Goal: Task Accomplishment & Management: Use online tool/utility

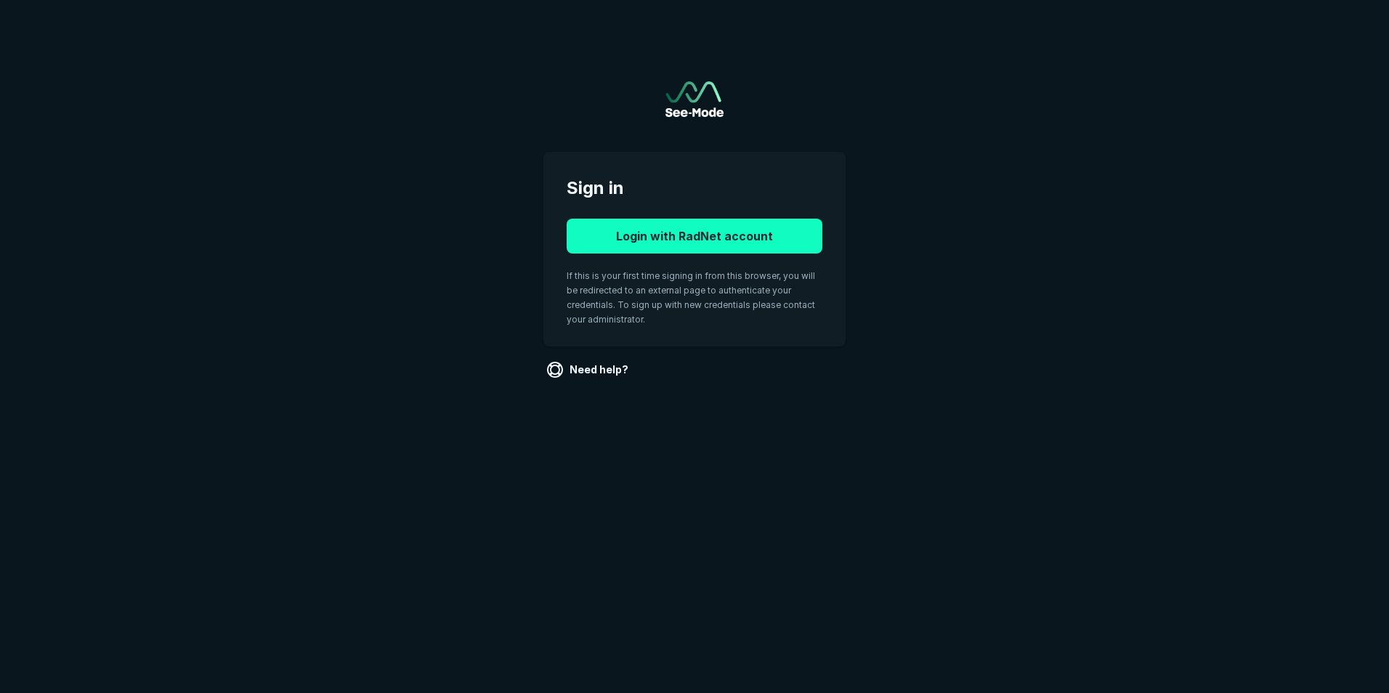
drag, startPoint x: 768, startPoint y: 248, endPoint x: 761, endPoint y: 234, distance: 16.2
click at [767, 239] on button "Login with RadNet account" at bounding box center [695, 236] width 256 height 35
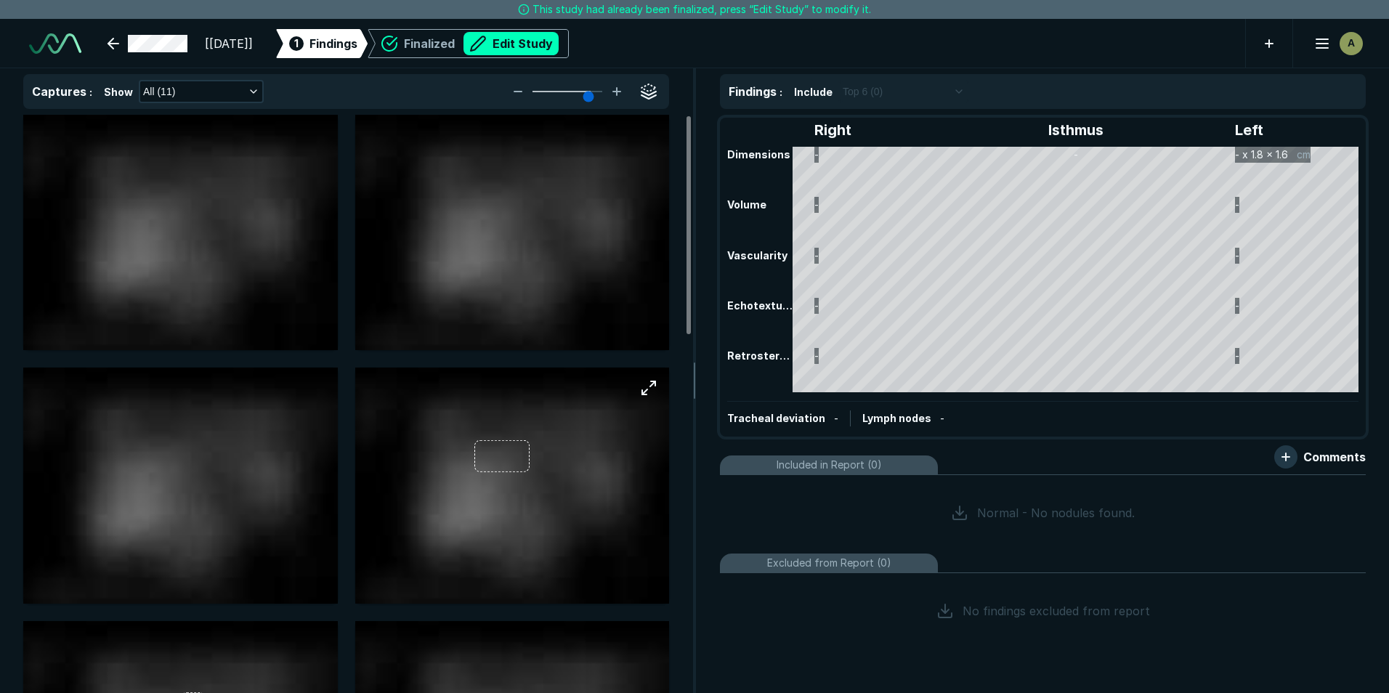
scroll to position [3260, 4761]
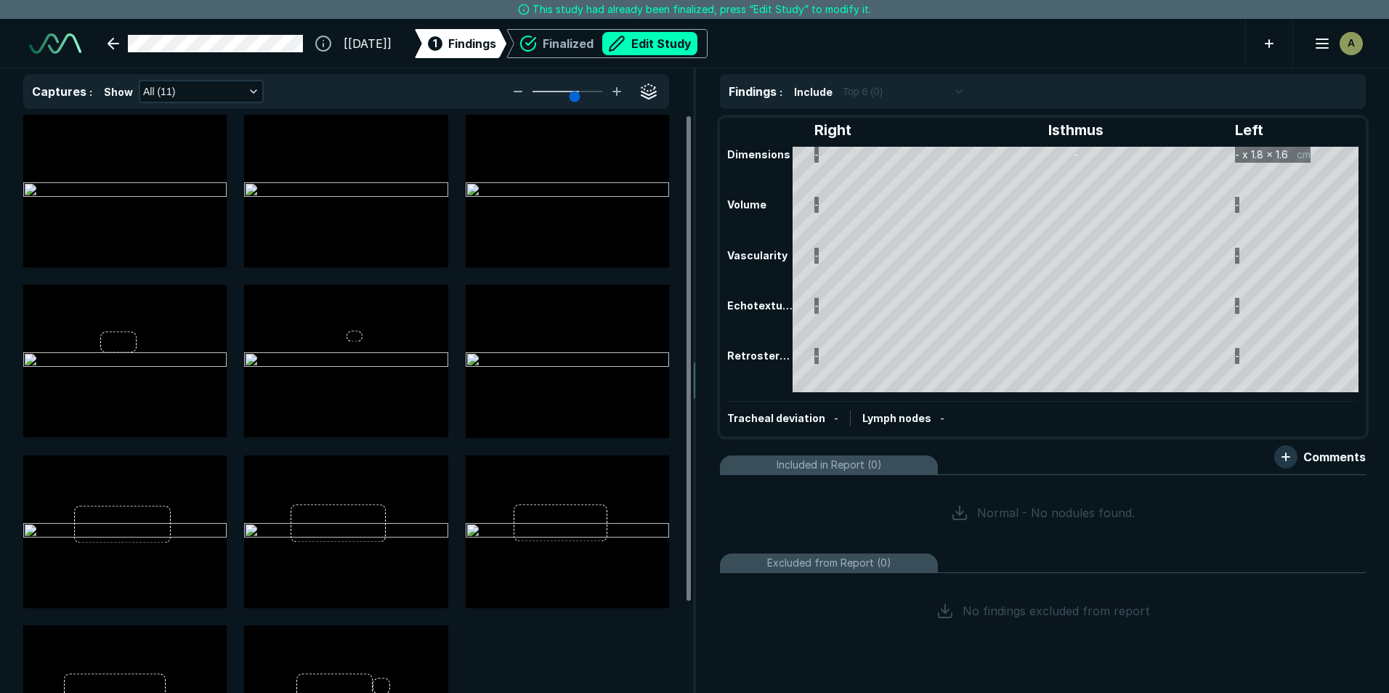
drag, startPoint x: 588, startPoint y: 97, endPoint x: 573, endPoint y: 94, distance: 15.5
type input "4"
click at [573, 92] on input "range" at bounding box center [567, 91] width 81 height 1
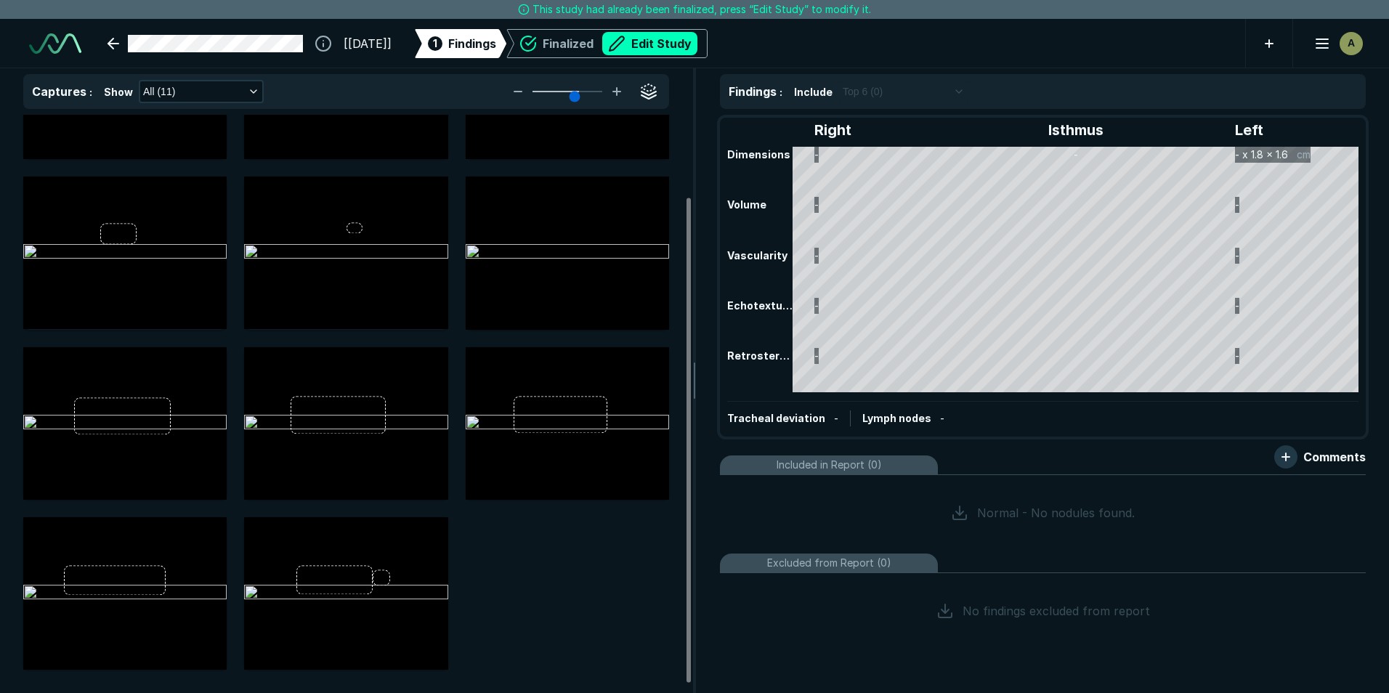
scroll to position [0, 0]
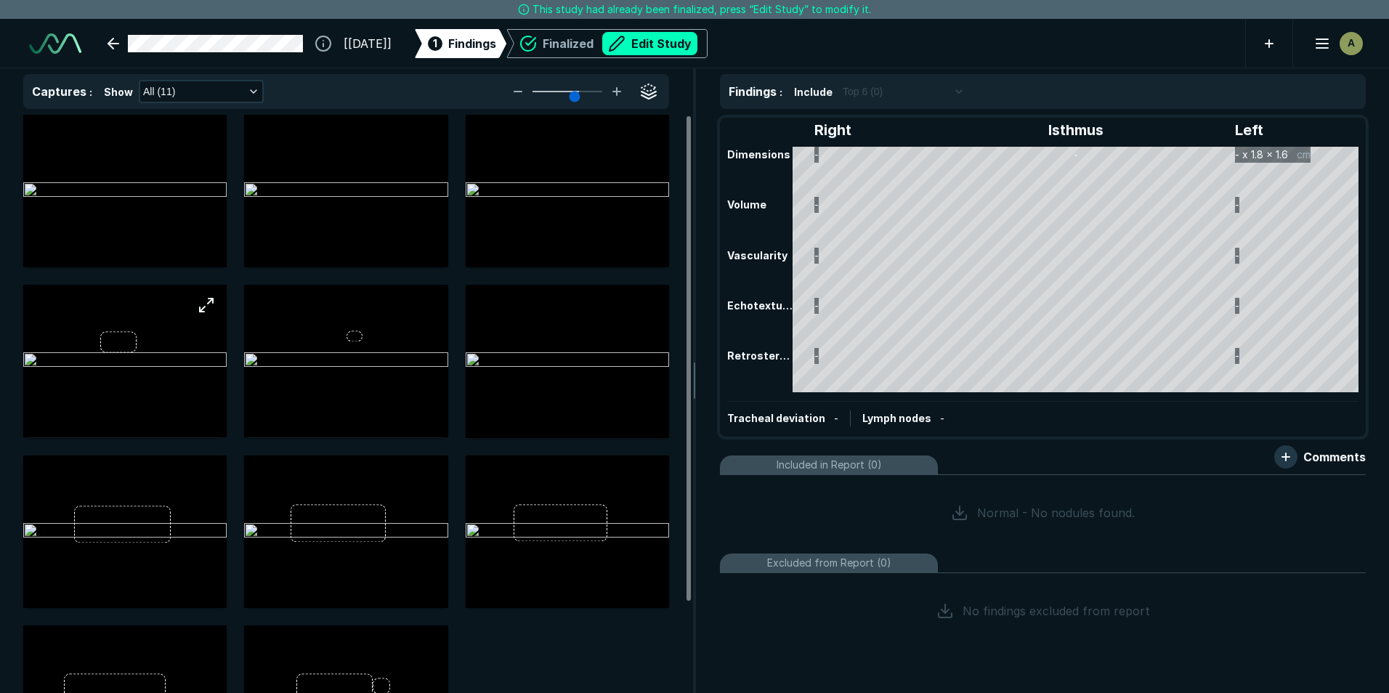
drag, startPoint x: 139, startPoint y: 355, endPoint x: 155, endPoint y: 350, distance: 16.6
click at [139, 354] on img at bounding box center [124, 360] width 203 height 17
click at [334, 352] on img at bounding box center [345, 360] width 203 height 17
click at [590, 370] on img at bounding box center [567, 360] width 203 height 17
click at [696, 40] on button "Edit Study" at bounding box center [649, 43] width 95 height 23
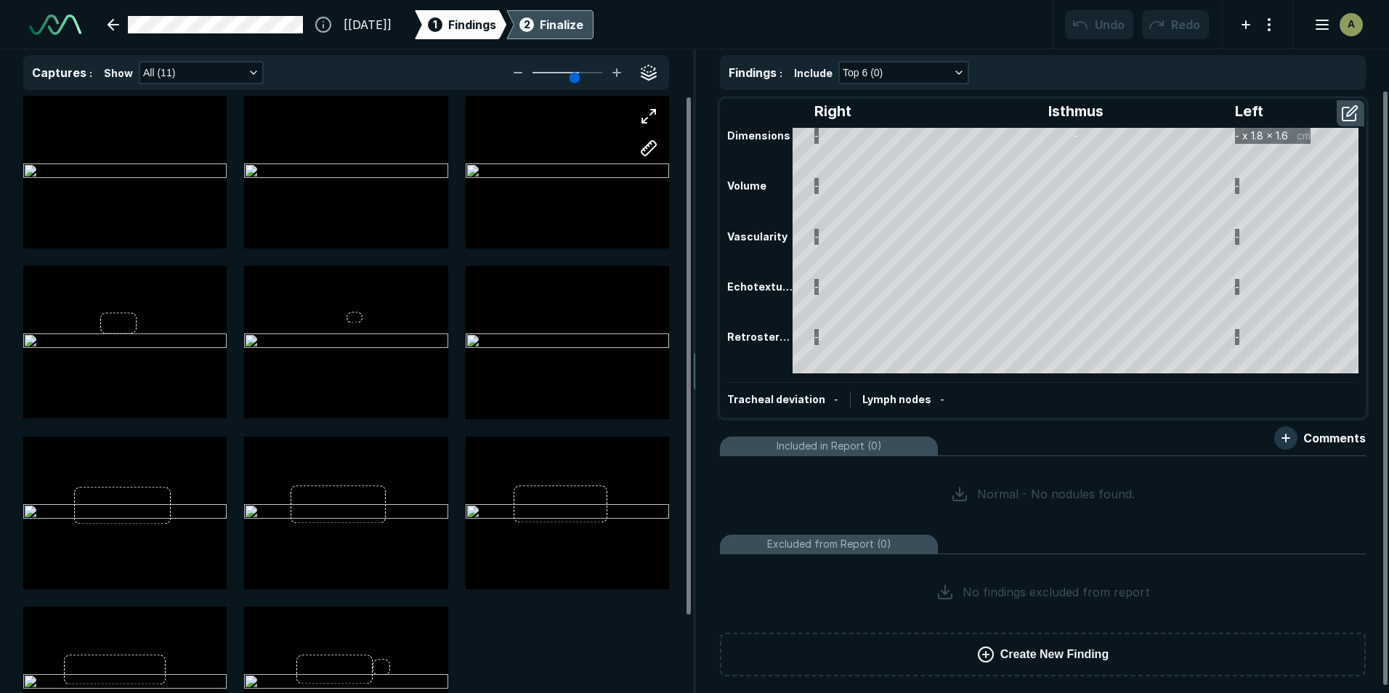
click at [554, 175] on div at bounding box center [567, 172] width 203 height 127
click at [616, 148] on div at bounding box center [567, 172] width 203 height 127
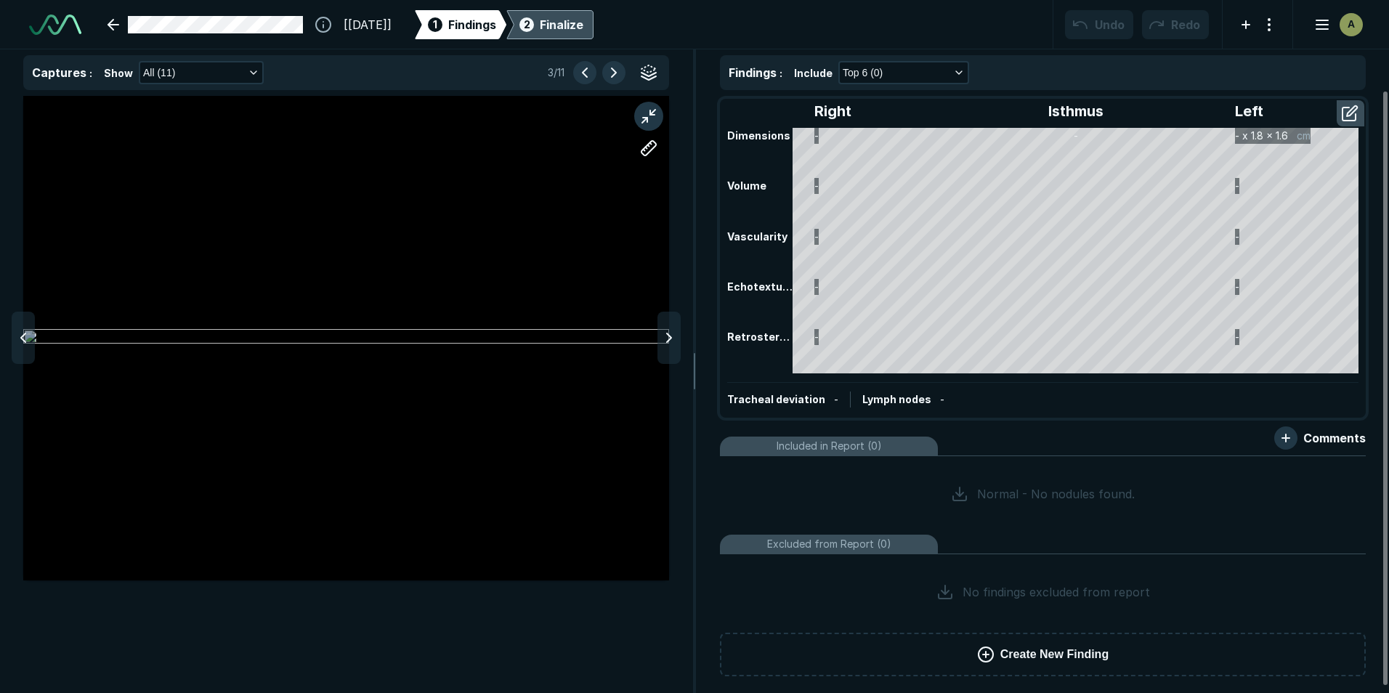
scroll to position [4396, 4751]
click at [667, 347] on div at bounding box center [669, 338] width 23 height 52
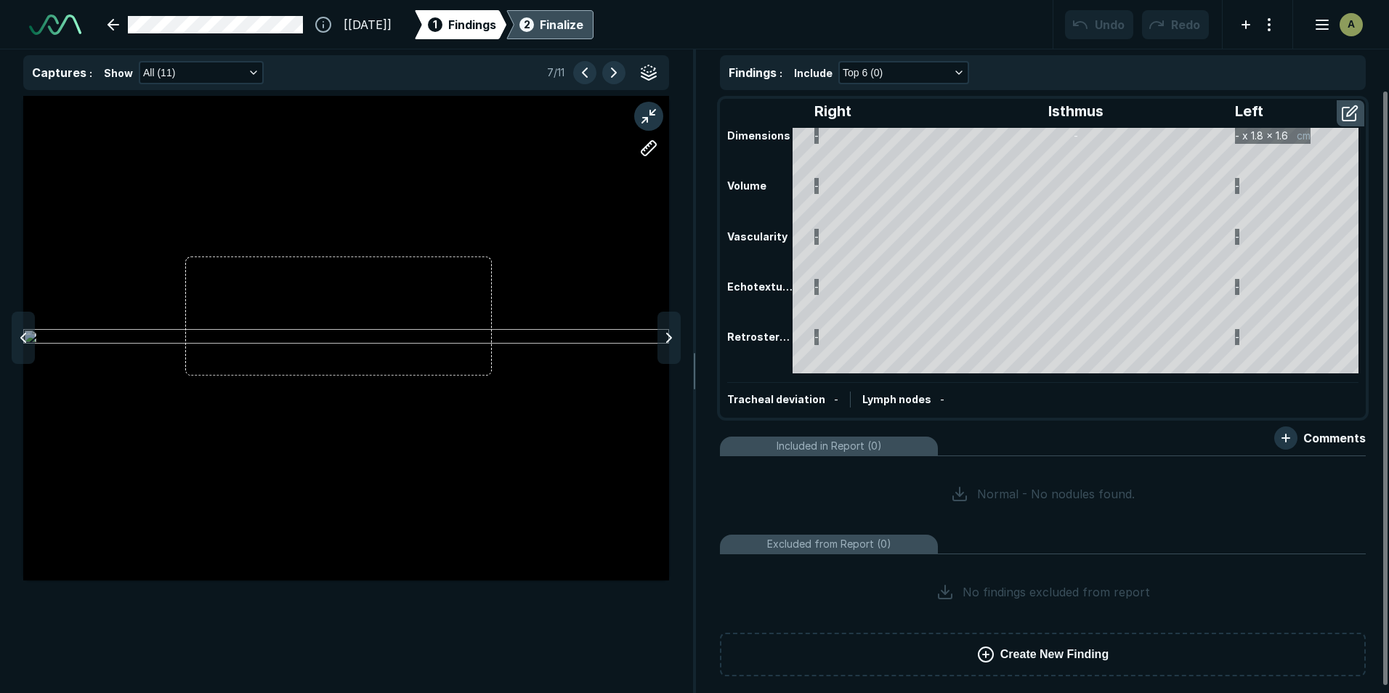
click at [667, 347] on div at bounding box center [669, 338] width 23 height 52
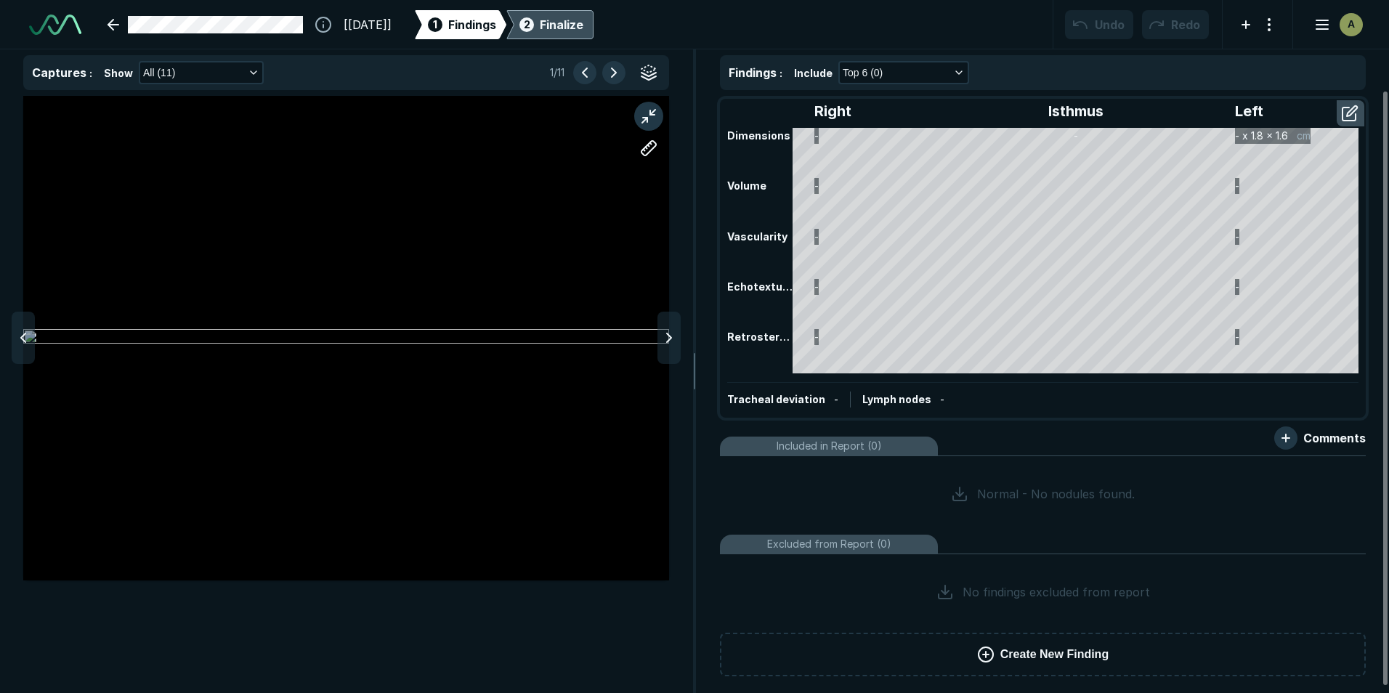
click at [667, 347] on div at bounding box center [669, 338] width 23 height 52
click at [658, 346] on div at bounding box center [669, 338] width 23 height 52
